Goal: Use online tool/utility: Utilize a website feature to perform a specific function

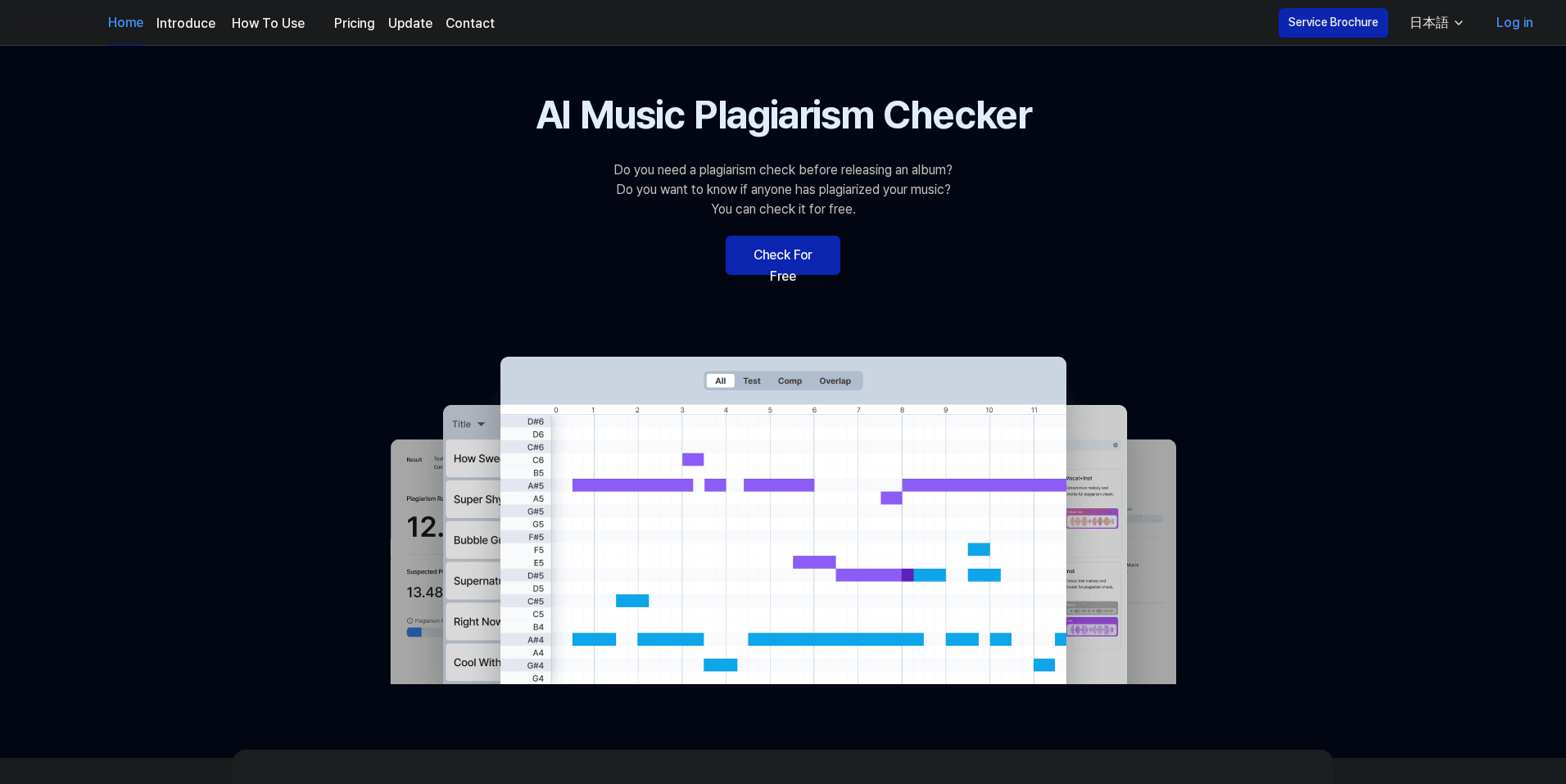
scroll to position [137, 0]
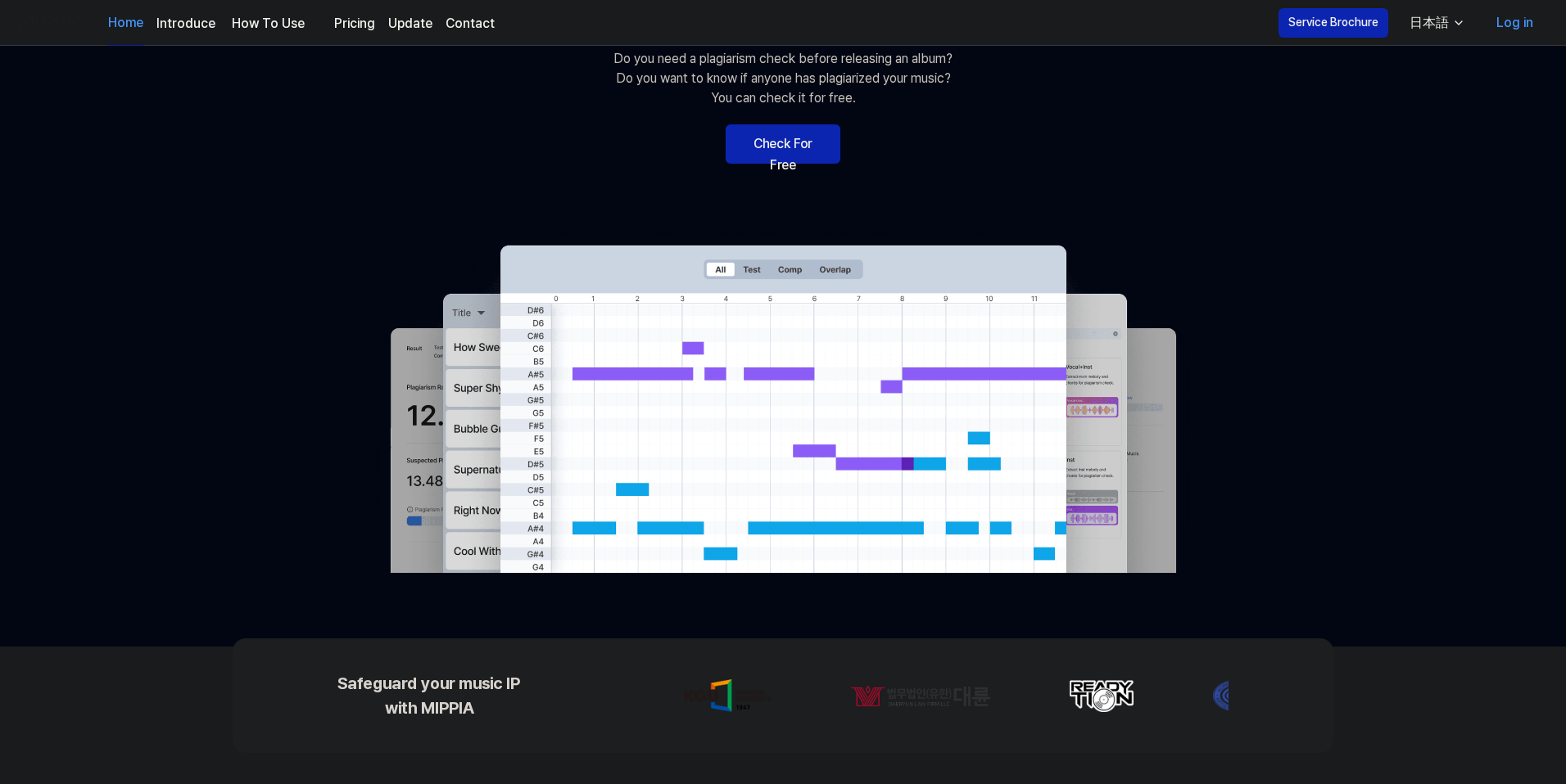
click at [811, 147] on link "Check For Free" at bounding box center [783, 144] width 115 height 39
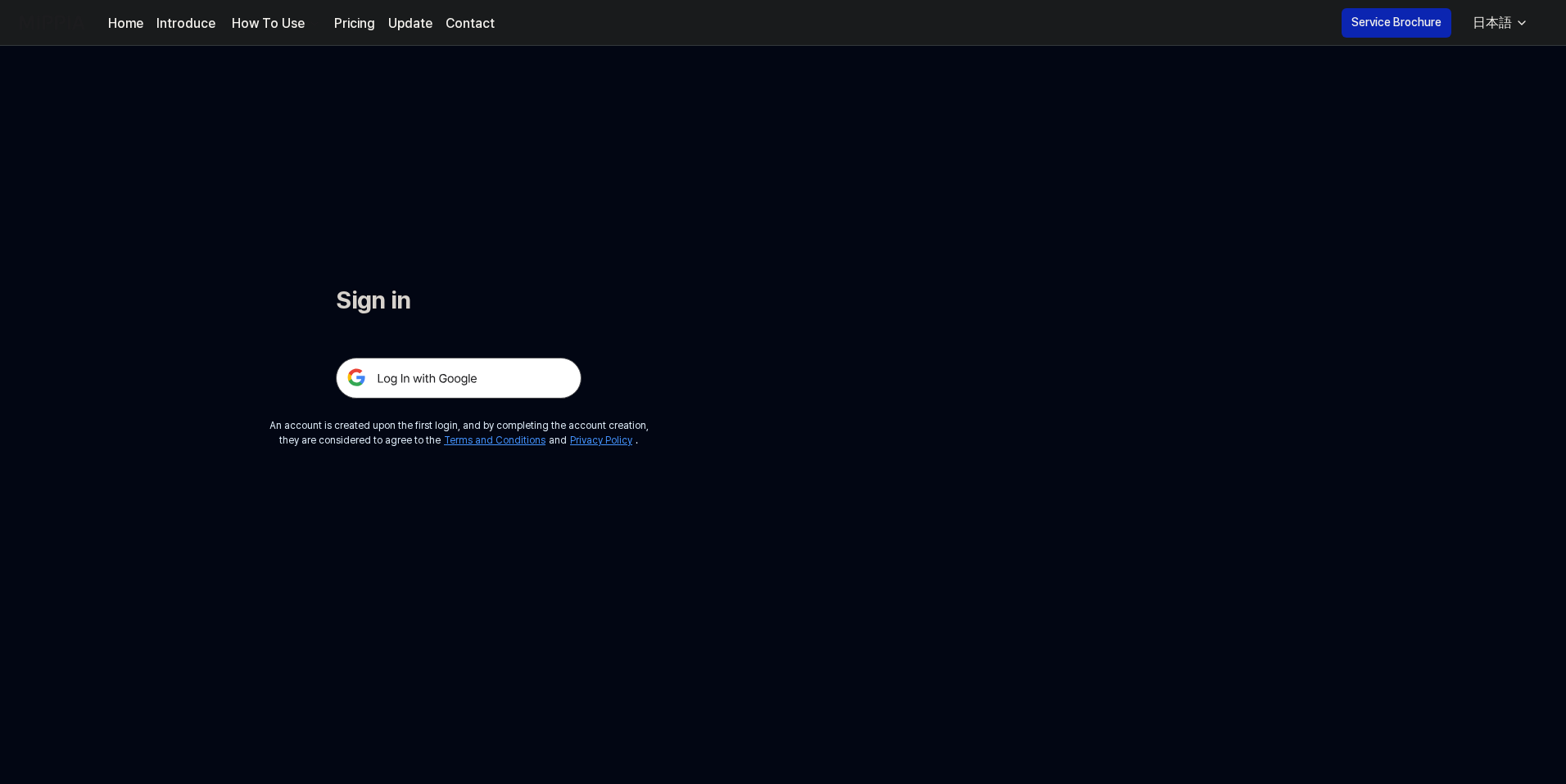
click at [470, 385] on img at bounding box center [458, 378] width 245 height 41
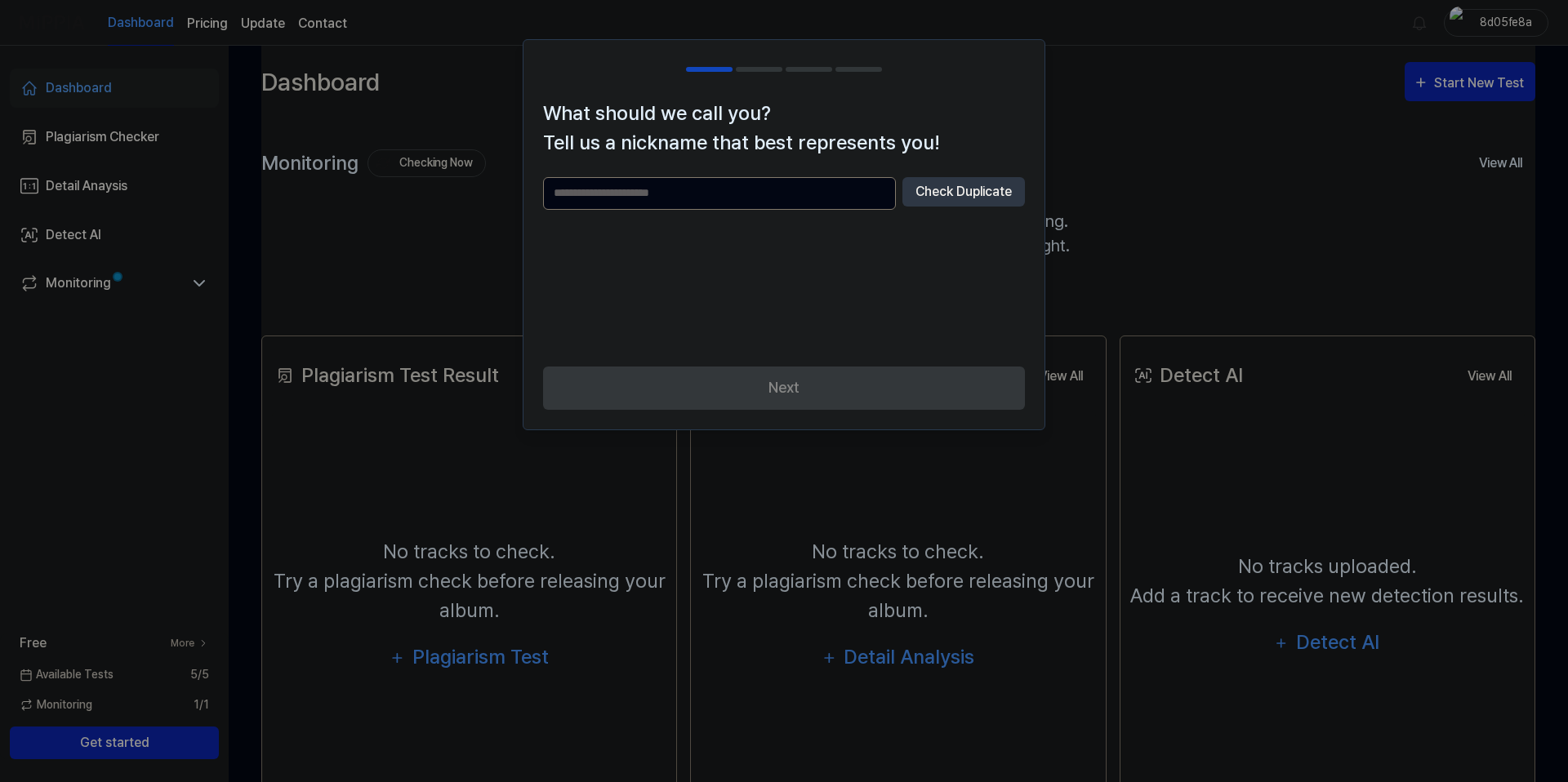
click at [818, 204] on input "text" at bounding box center [719, 193] width 353 height 33
type input "******"
click at [804, 380] on div "Next" at bounding box center [784, 398] width 521 height 63
click at [794, 398] on div "Next" at bounding box center [784, 398] width 521 height 63
click at [830, 394] on div "Next" at bounding box center [784, 398] width 521 height 63
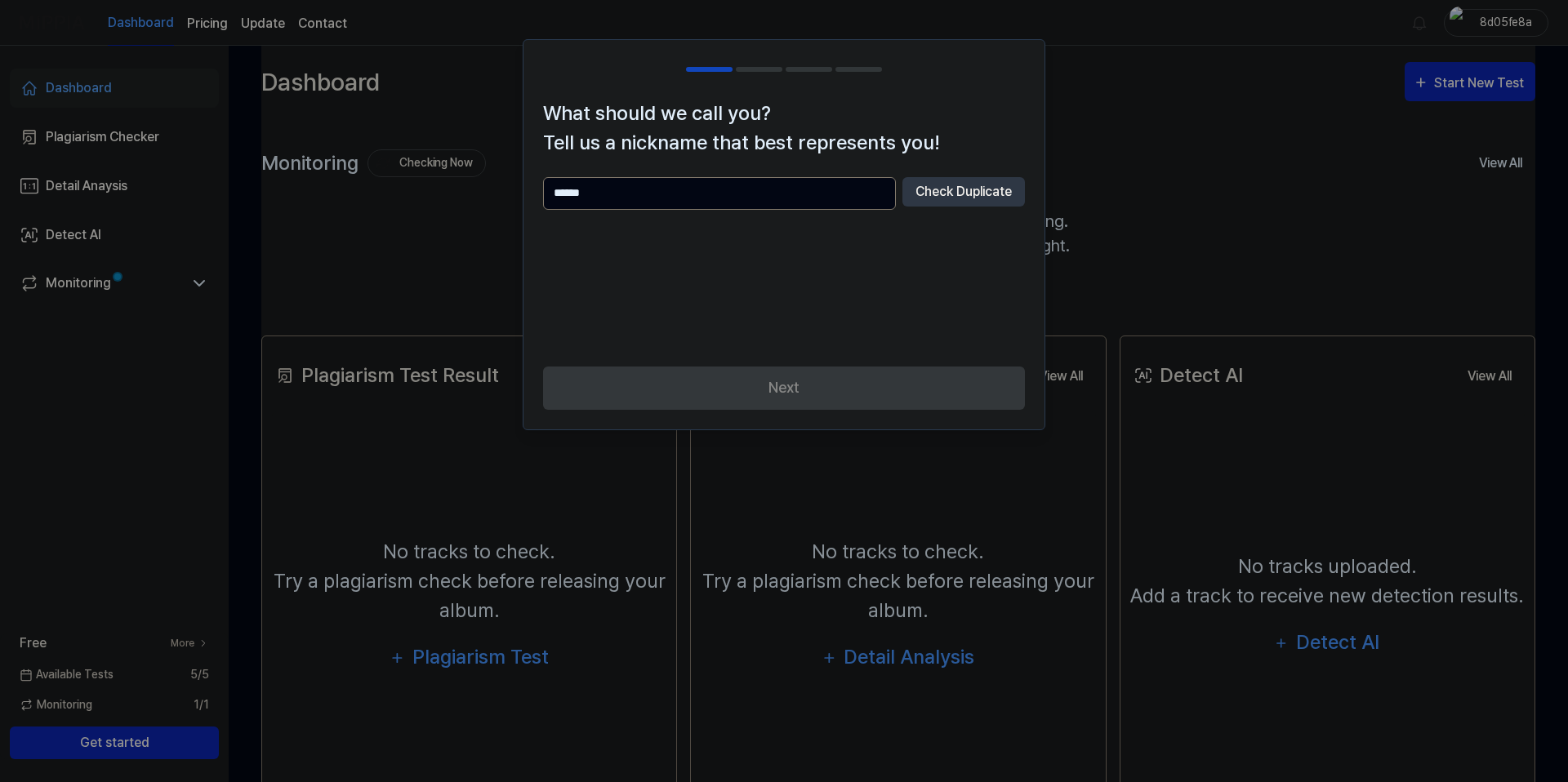
click at [727, 192] on input "******" at bounding box center [719, 193] width 353 height 33
click at [968, 195] on button "Check Duplicate" at bounding box center [963, 191] width 123 height 29
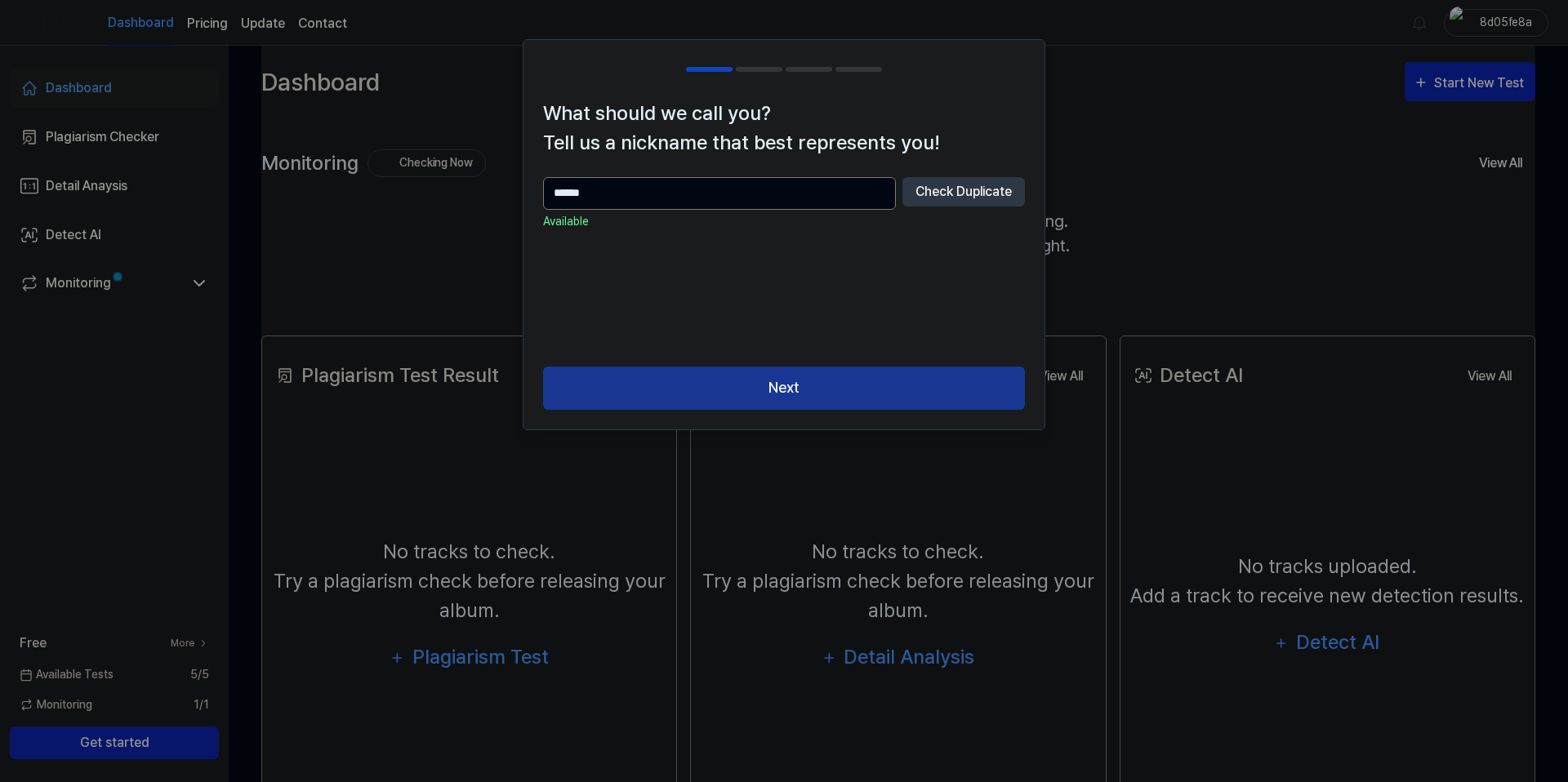
click at [905, 395] on button "Next" at bounding box center [784, 388] width 482 height 43
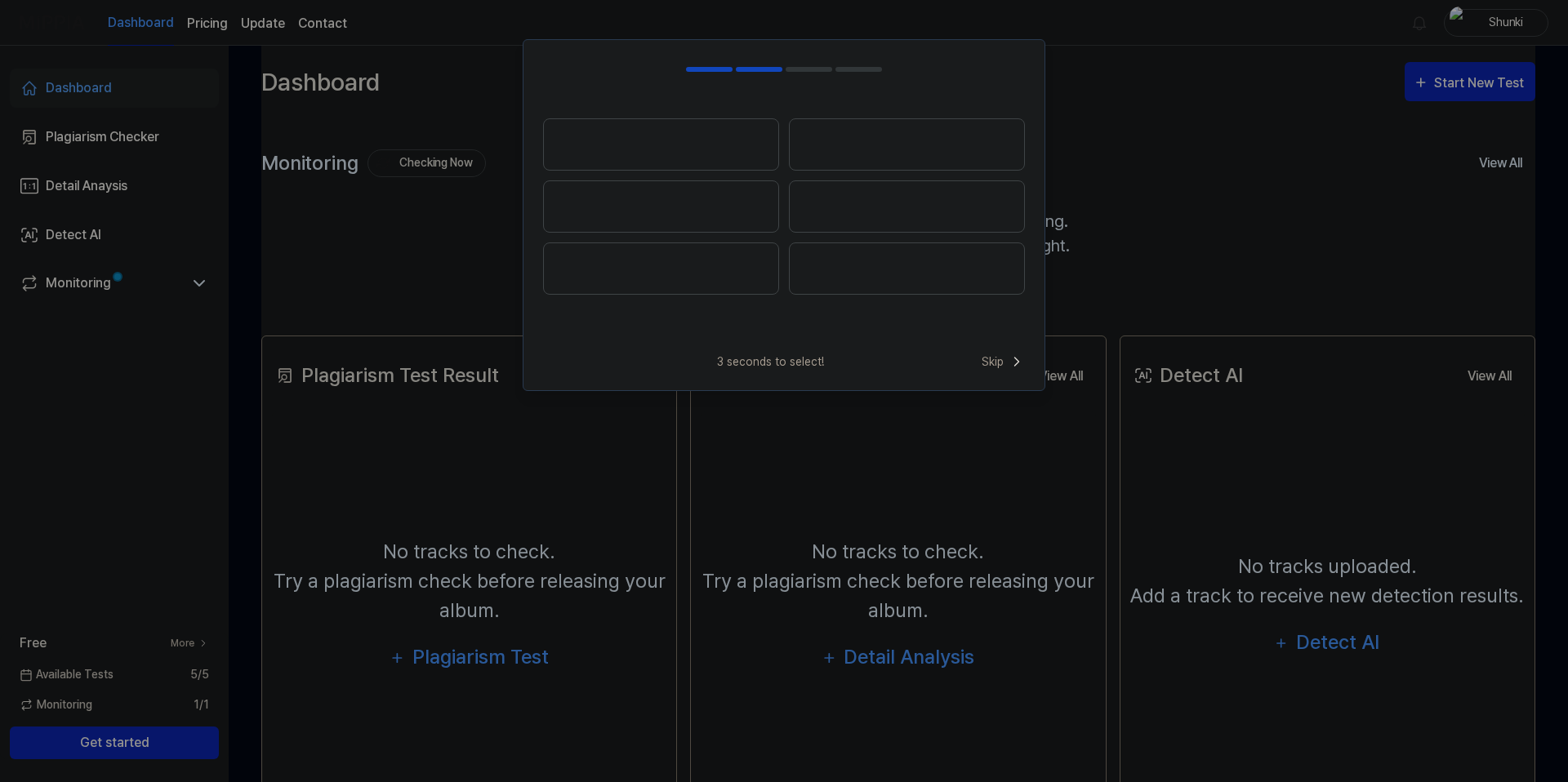
click at [714, 153] on button at bounding box center [661, 145] width 236 height 53
click at [835, 202] on button at bounding box center [906, 206] width 236 height 50
click at [675, 214] on button at bounding box center [660, 210] width 235 height 53
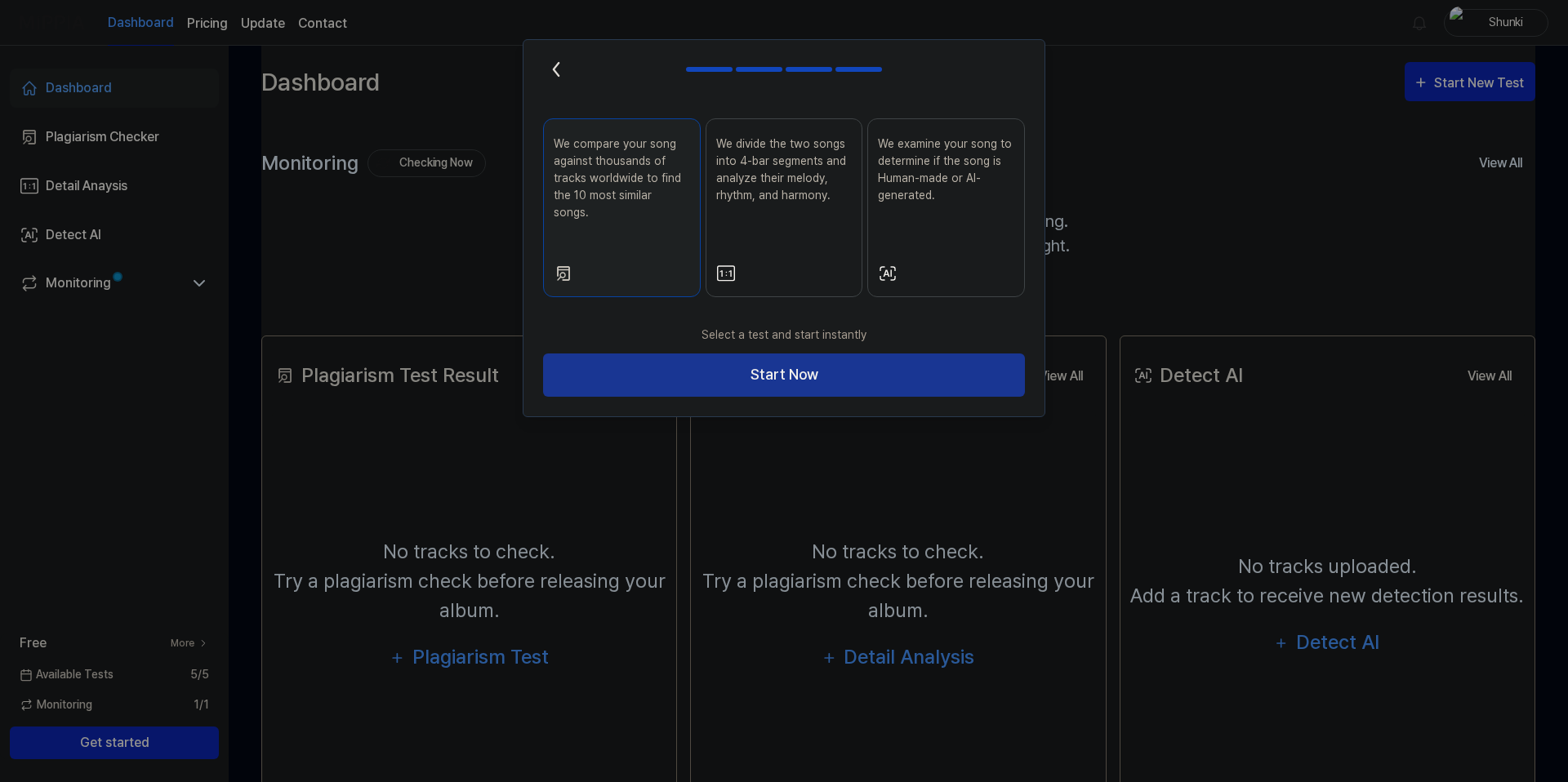
click at [830, 358] on button "Start Now" at bounding box center [784, 375] width 482 height 43
